Goal: Transaction & Acquisition: Purchase product/service

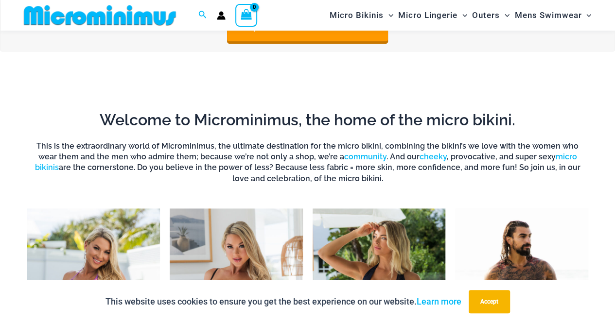
scroll to position [516, 0]
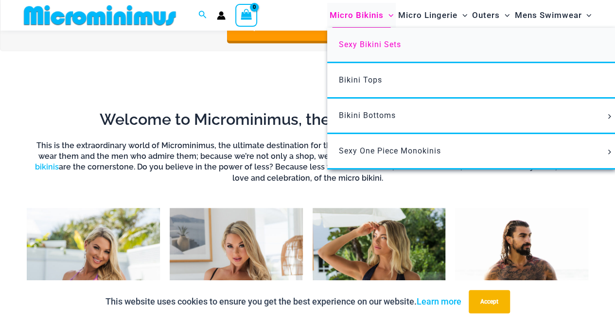
click at [380, 40] on span "Sexy Bikini Sets" at bounding box center [370, 44] width 62 height 9
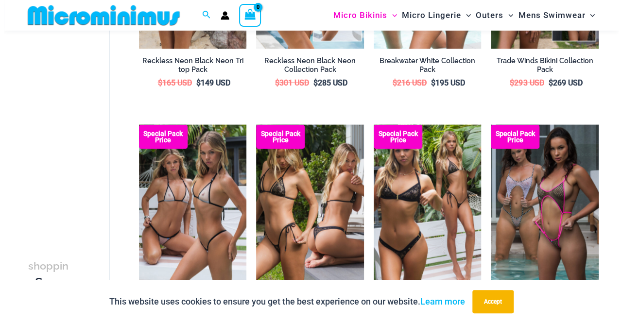
scroll to position [938, 0]
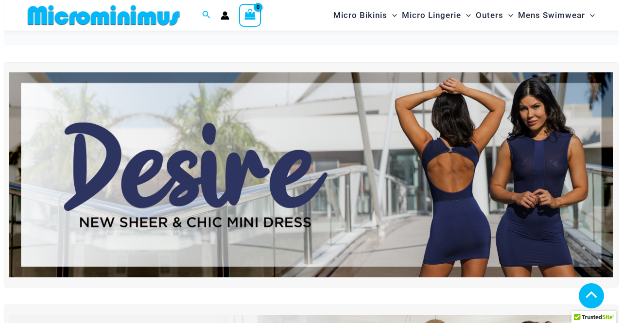
scroll to position [637, 0]
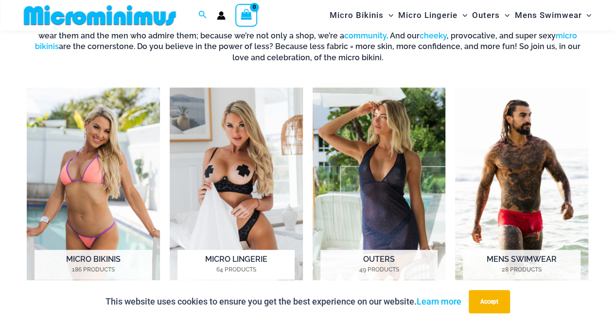
click at [241, 136] on img "Visit product category Micro Lingerie" at bounding box center [236, 190] width 133 height 207
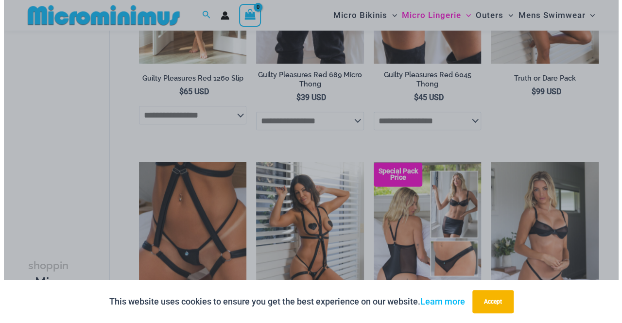
scroll to position [536, 0]
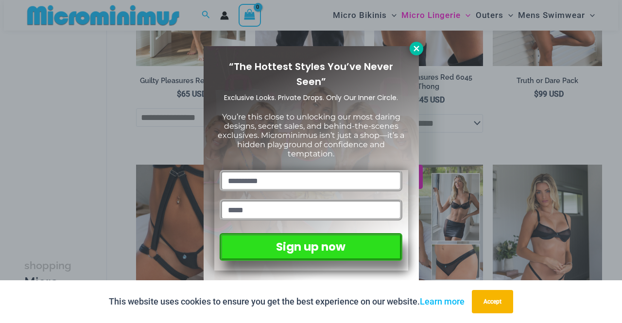
click at [416, 51] on icon at bounding box center [416, 48] width 9 height 9
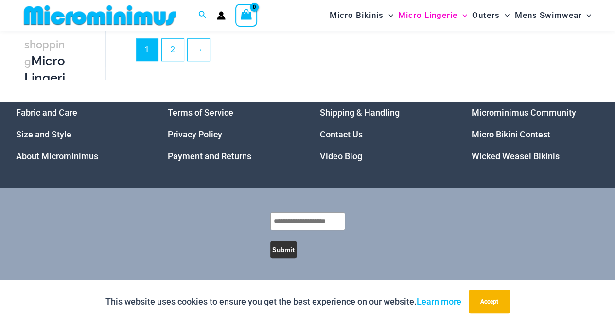
scroll to position [2227, 0]
